Goal: Task Accomplishment & Management: Complete application form

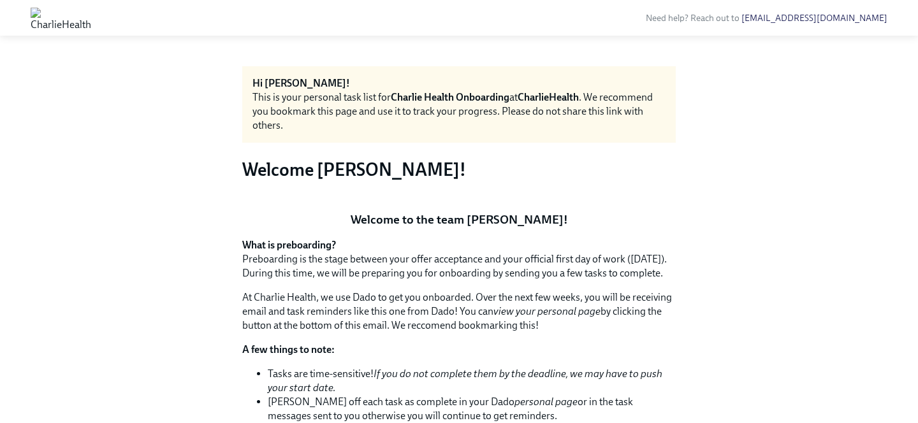
scroll to position [652, 0]
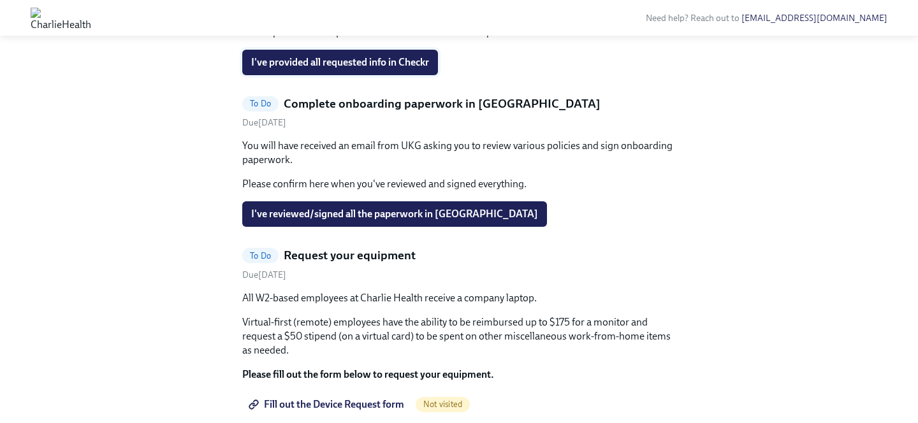
click at [392, 69] on span "I've provided all requested info in Checkr" at bounding box center [340, 62] width 178 height 13
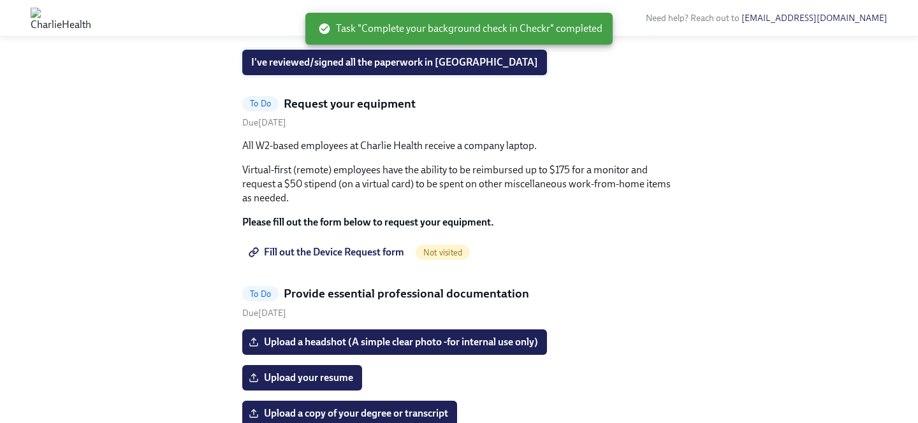
click at [444, 69] on span "I've reviewed/signed all the paperwork in [GEOGRAPHIC_DATA]" at bounding box center [394, 62] width 287 height 13
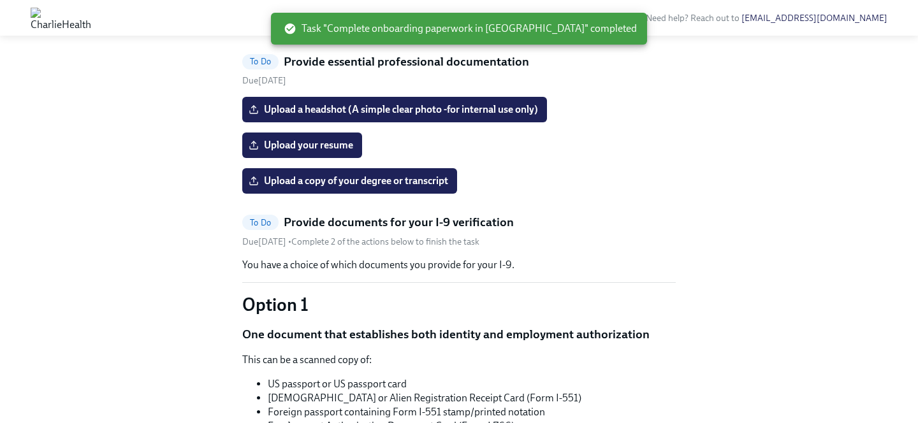
scroll to position [734, 0]
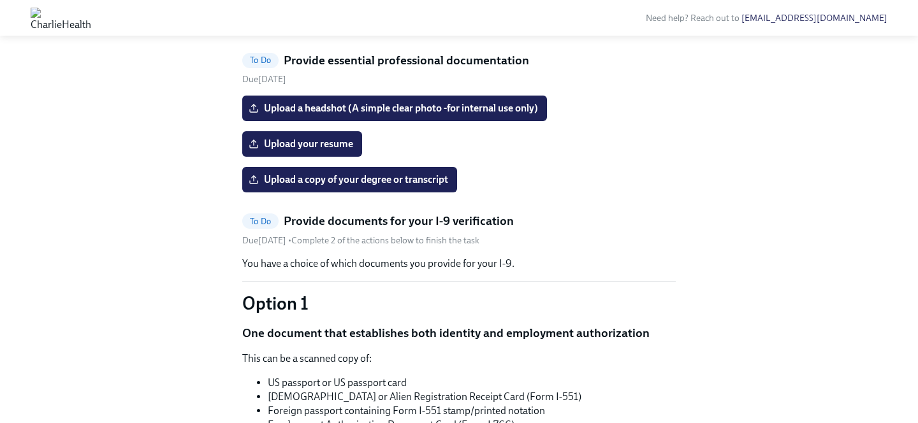
click at [373, 25] on span "Fill out the Device Request form" at bounding box center [327, 19] width 153 height 13
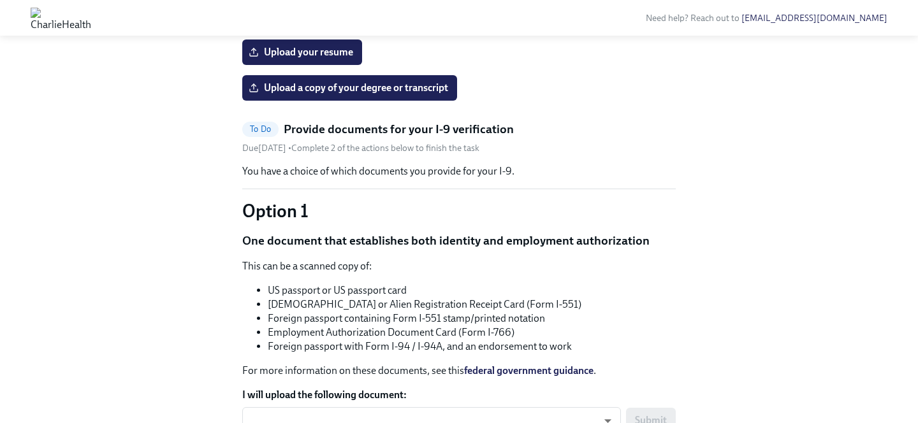
scroll to position [692, 0]
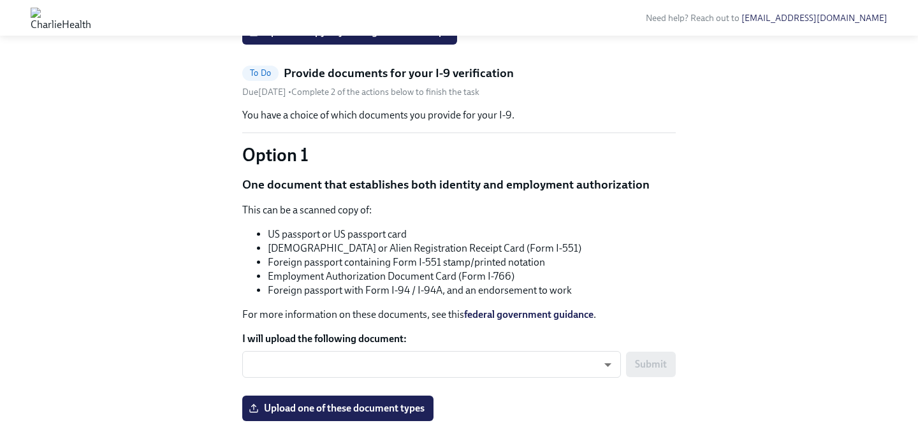
click at [0, 0] on input "Upload a headshot (A simple clear photo -for internal use only)" at bounding box center [0, 0] width 0 height 0
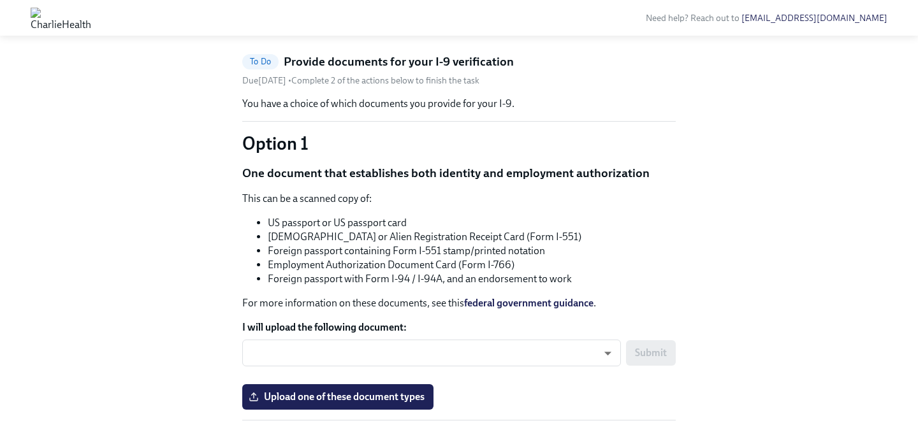
click at [0, 0] on input "Upload your resume" at bounding box center [0, 0] width 0 height 0
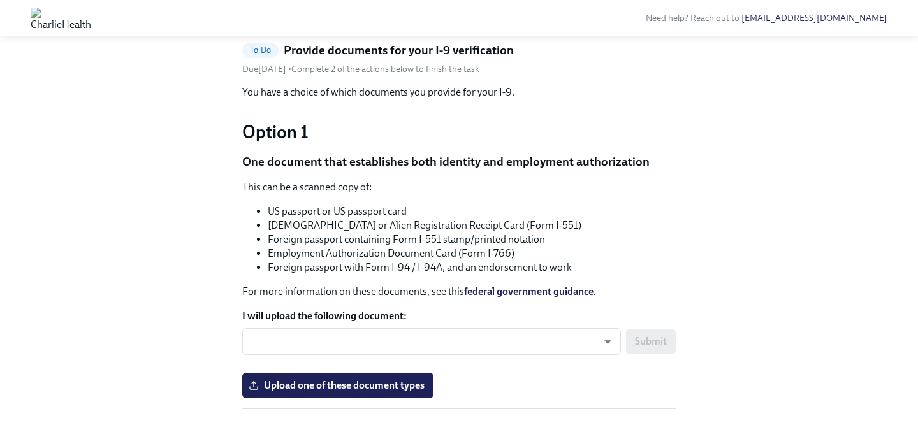
click at [401, 15] on span "Upload a copy of your degree or transcript" at bounding box center [349, 9] width 197 height 13
click at [0, 0] on input "Upload a copy of your degree or transcript" at bounding box center [0, 0] width 0 height 0
click at [0, 0] on input "[PERSON_NAME] 2025 Resume.doc.pdf" at bounding box center [0, 0] width 0 height 0
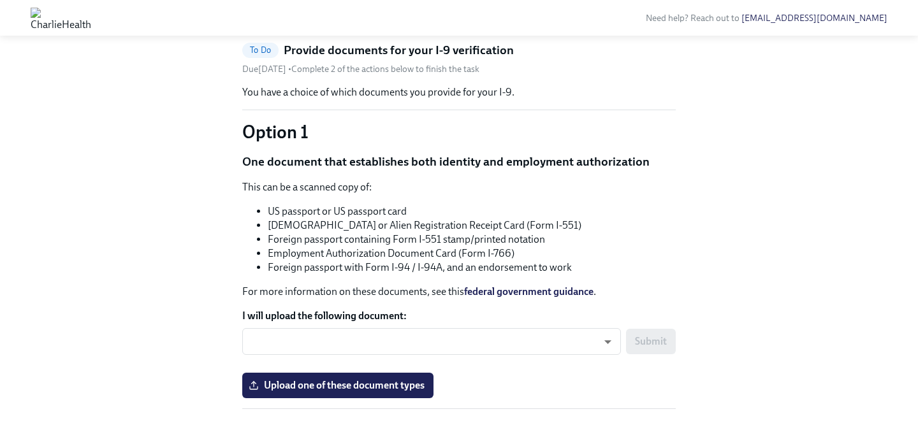
click at [0, 0] on input "[PERSON_NAME] 2025 Resume.doc.pdf" at bounding box center [0, 0] width 0 height 0
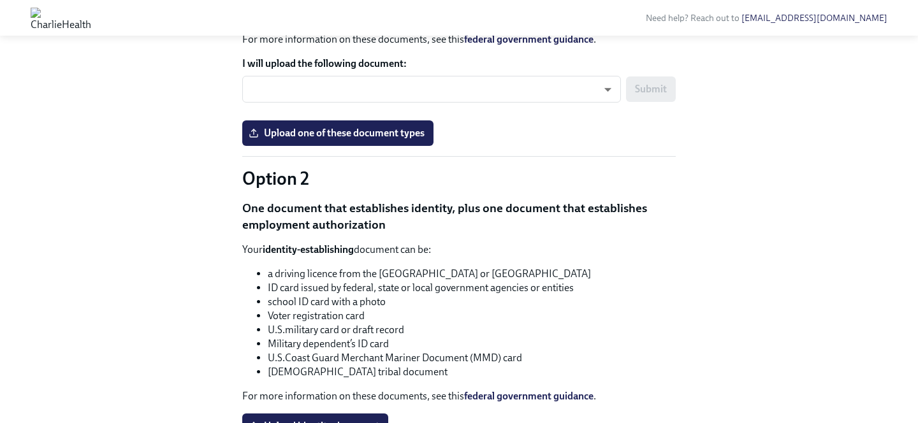
scroll to position [967, 0]
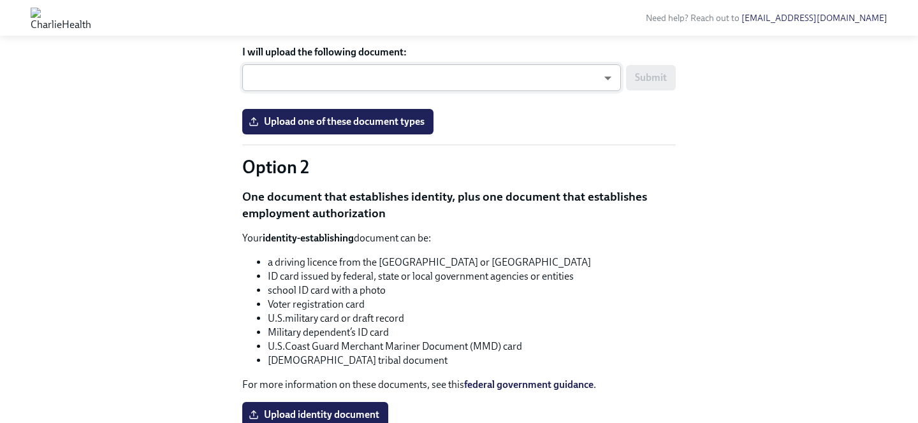
click at [534, 287] on body "Need help? Reach out to [EMAIL_ADDRESS][DOMAIN_NAME] Hi [PERSON_NAME]! This is …" at bounding box center [459, 128] width 918 height 2191
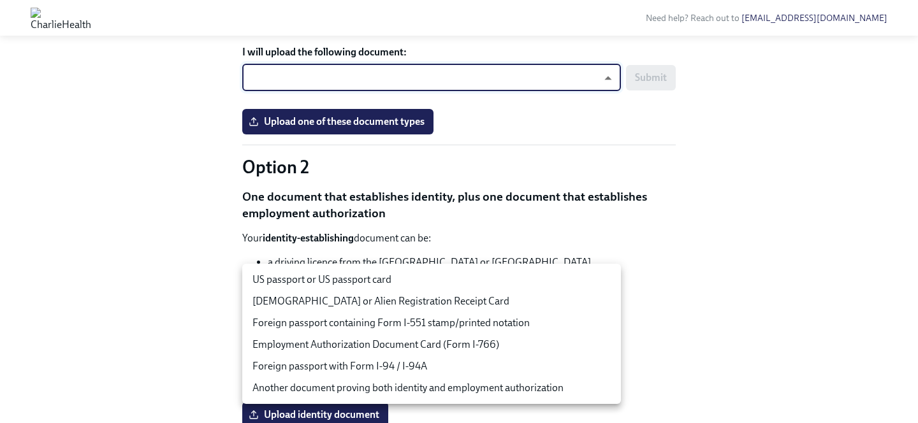
click at [643, 222] on div at bounding box center [459, 211] width 918 height 423
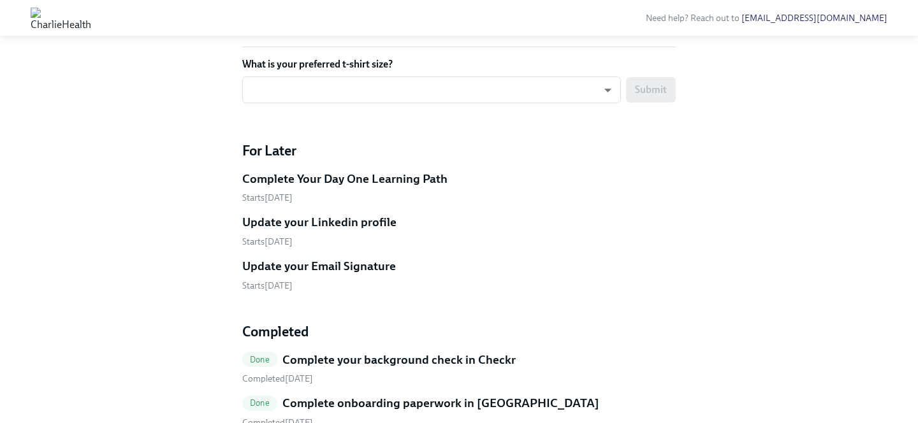
scroll to position [1669, 0]
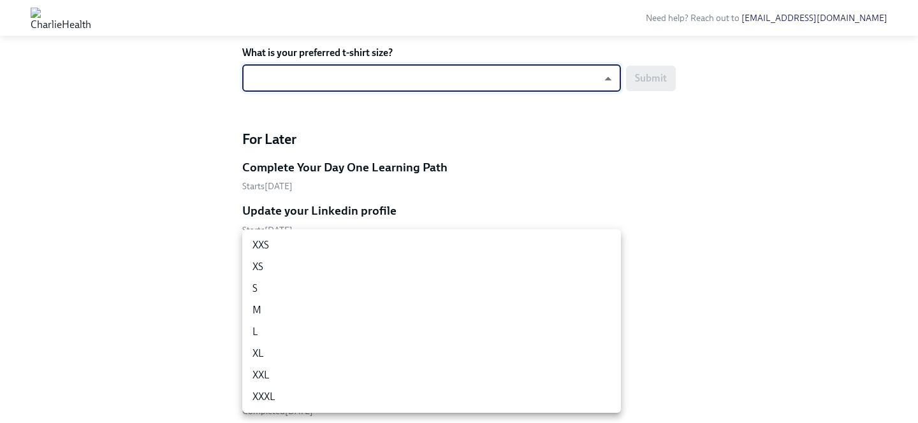
click at [524, 349] on li "XL" at bounding box center [431, 354] width 379 height 22
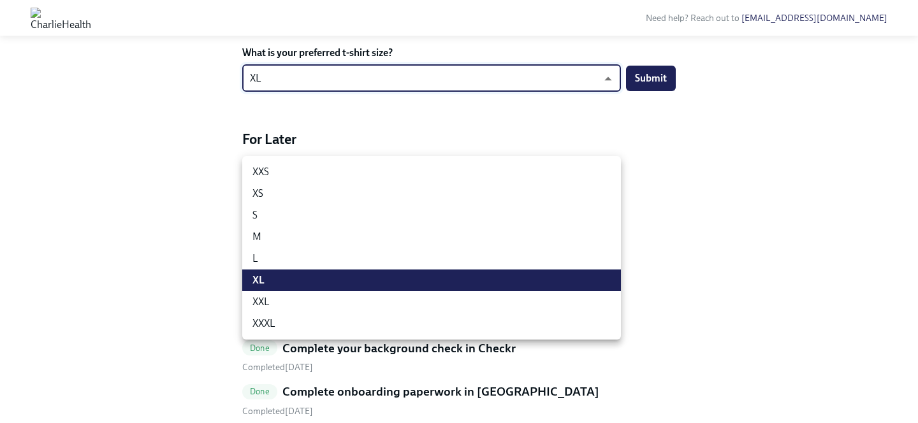
click at [540, 260] on li "L" at bounding box center [431, 259] width 379 height 22
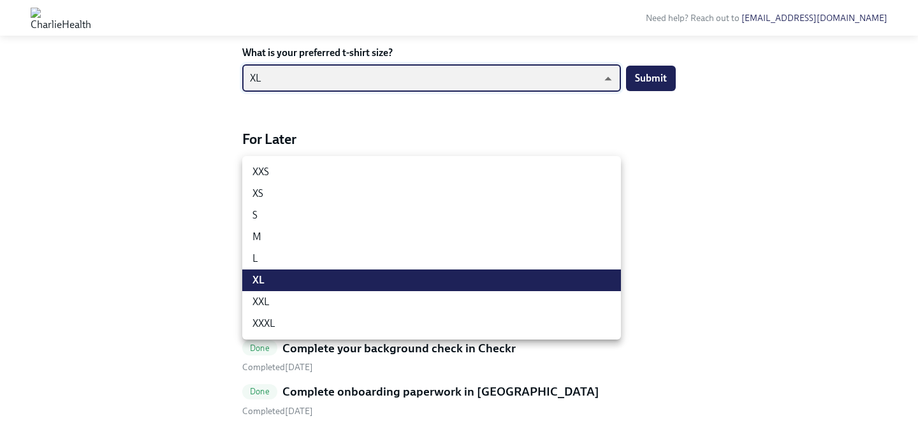
type input "-gFL8YKG_"
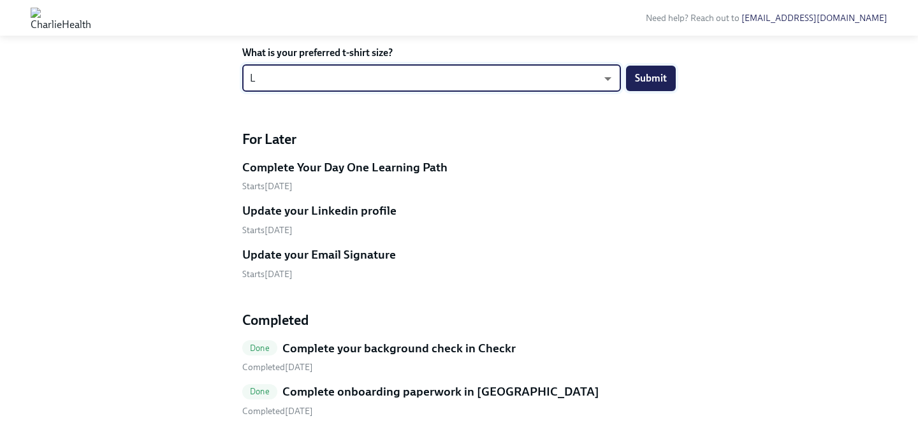
click at [660, 85] on span "Submit" at bounding box center [651, 78] width 32 height 13
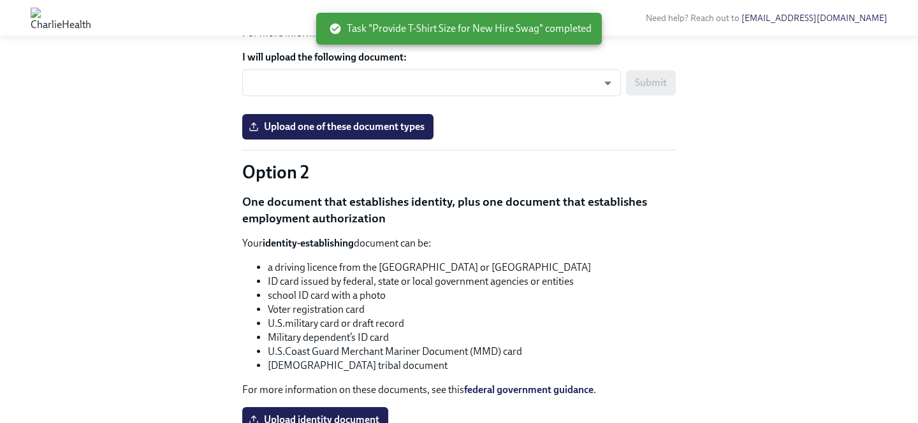
scroll to position [961, 0]
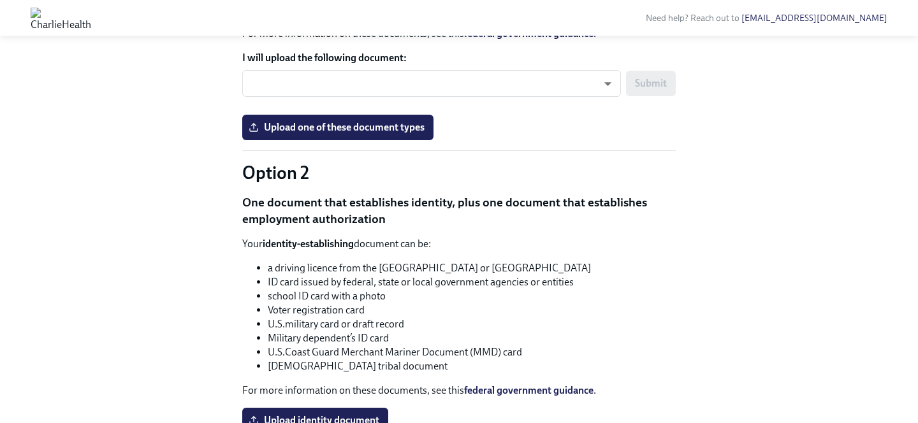
click at [521, 105] on form "I will upload the following document: ​ ​ Submit" at bounding box center [458, 78] width 433 height 54
click at [520, 280] on body "Need help? Reach out to [EMAIL_ADDRESS][DOMAIN_NAME] Hi [PERSON_NAME]! This is …" at bounding box center [459, 80] width 918 height 2082
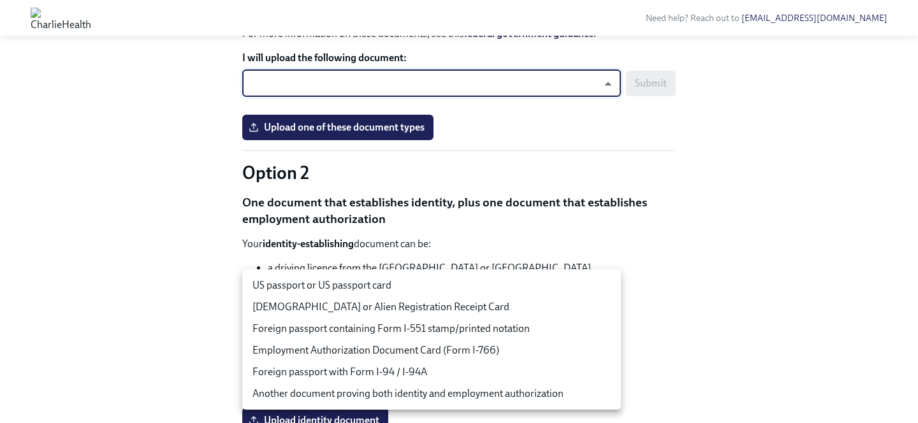
click at [509, 296] on li "US passport or US passport card" at bounding box center [431, 286] width 379 height 22
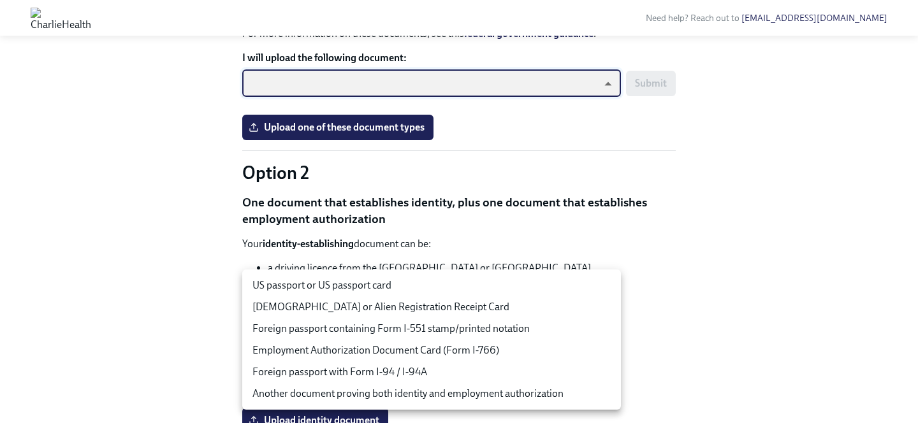
type input "tm035QtdH"
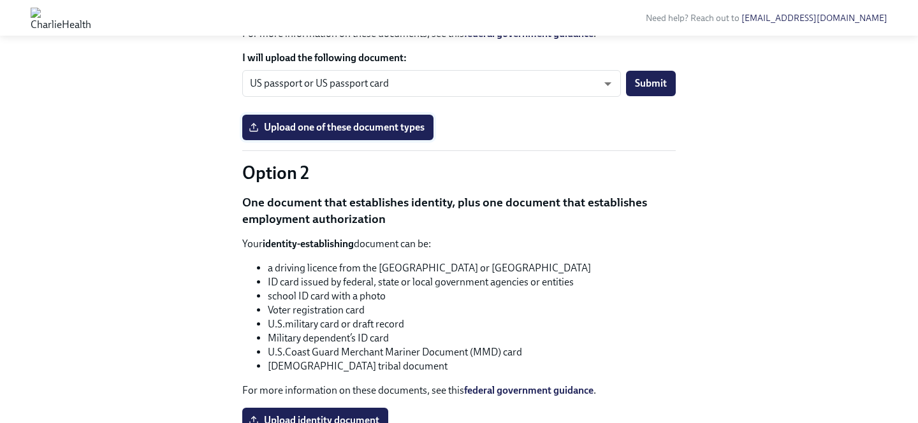
click at [410, 134] on span "Upload one of these document types" at bounding box center [337, 127] width 173 height 13
click at [0, 0] on input "Upload one of these document types" at bounding box center [0, 0] width 0 height 0
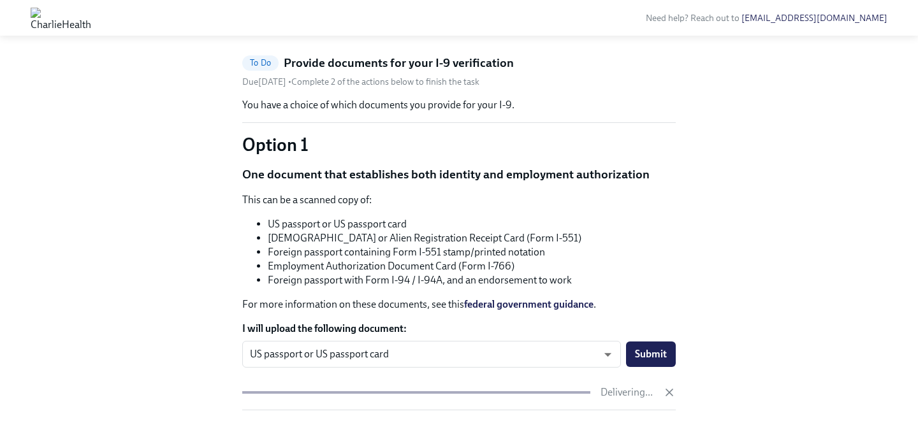
scroll to position [687, 0]
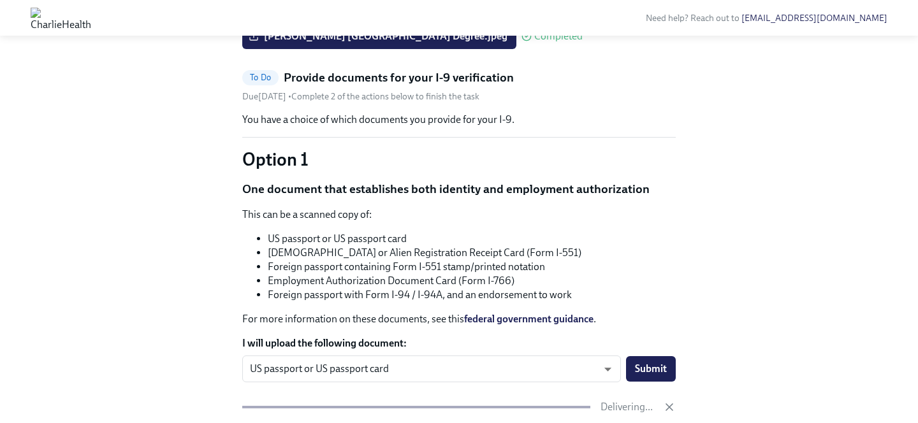
click at [0, 0] on input "Upload a headshot (A simple clear photo -for internal use only)" at bounding box center [0, 0] width 0 height 0
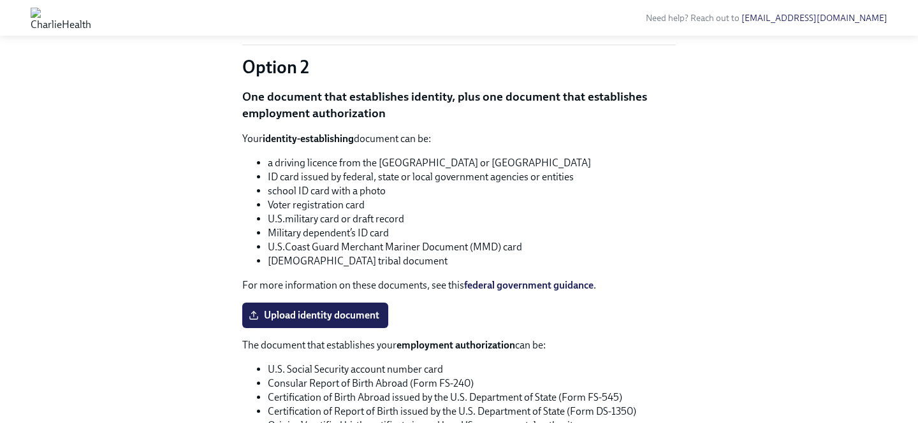
scroll to position [916, 0]
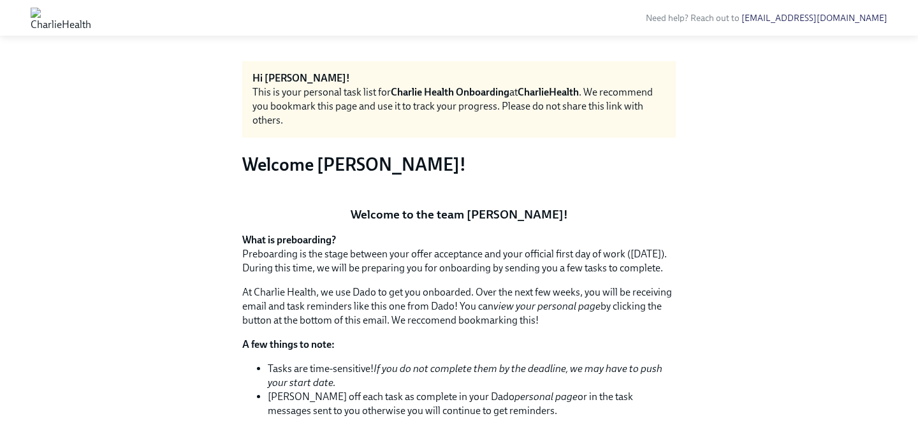
scroll to position [0, 0]
